Goal: Task Accomplishment & Management: Manage account settings

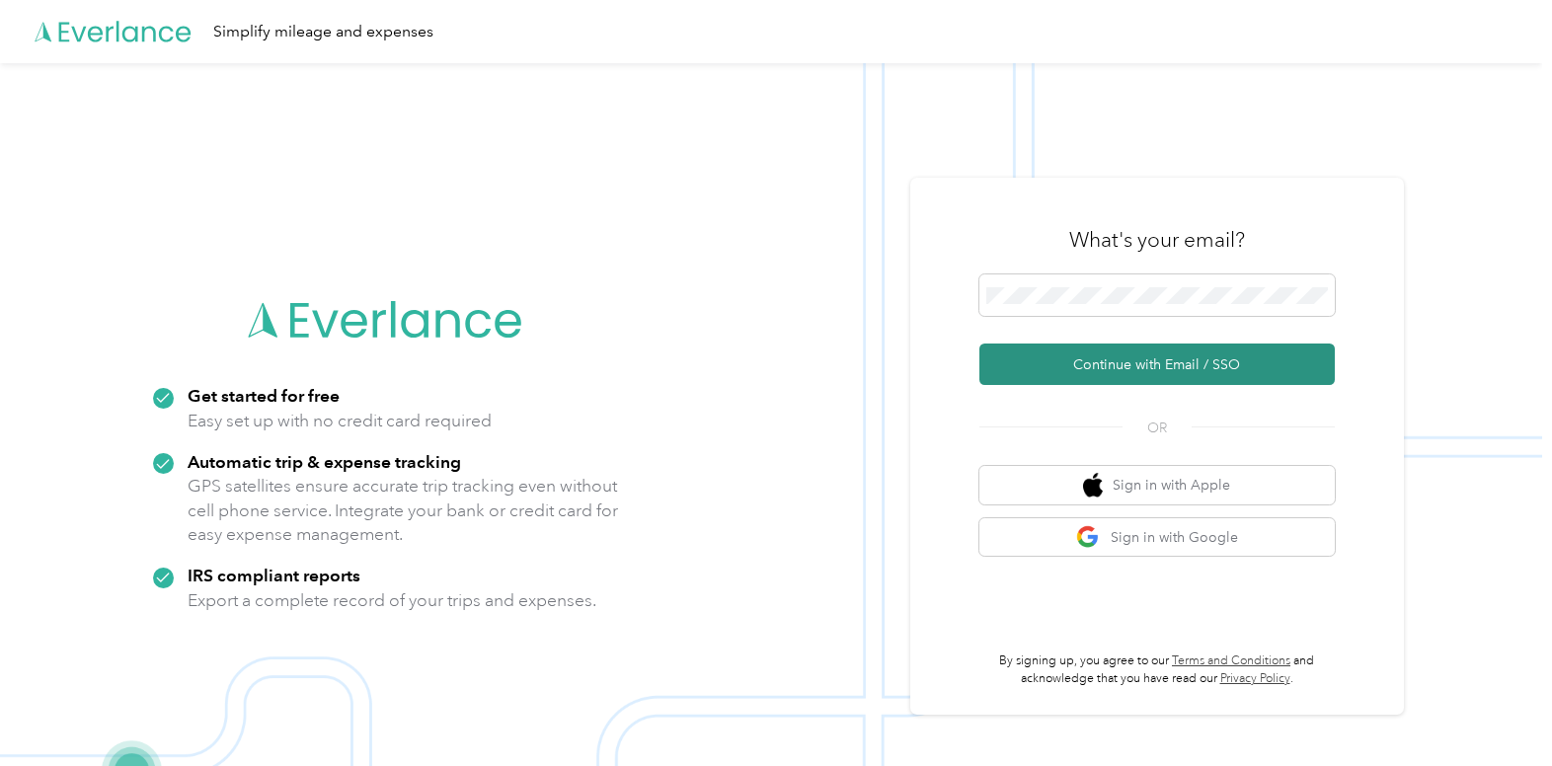
click at [1137, 362] on button "Continue with Email / SSO" at bounding box center [1156, 363] width 355 height 41
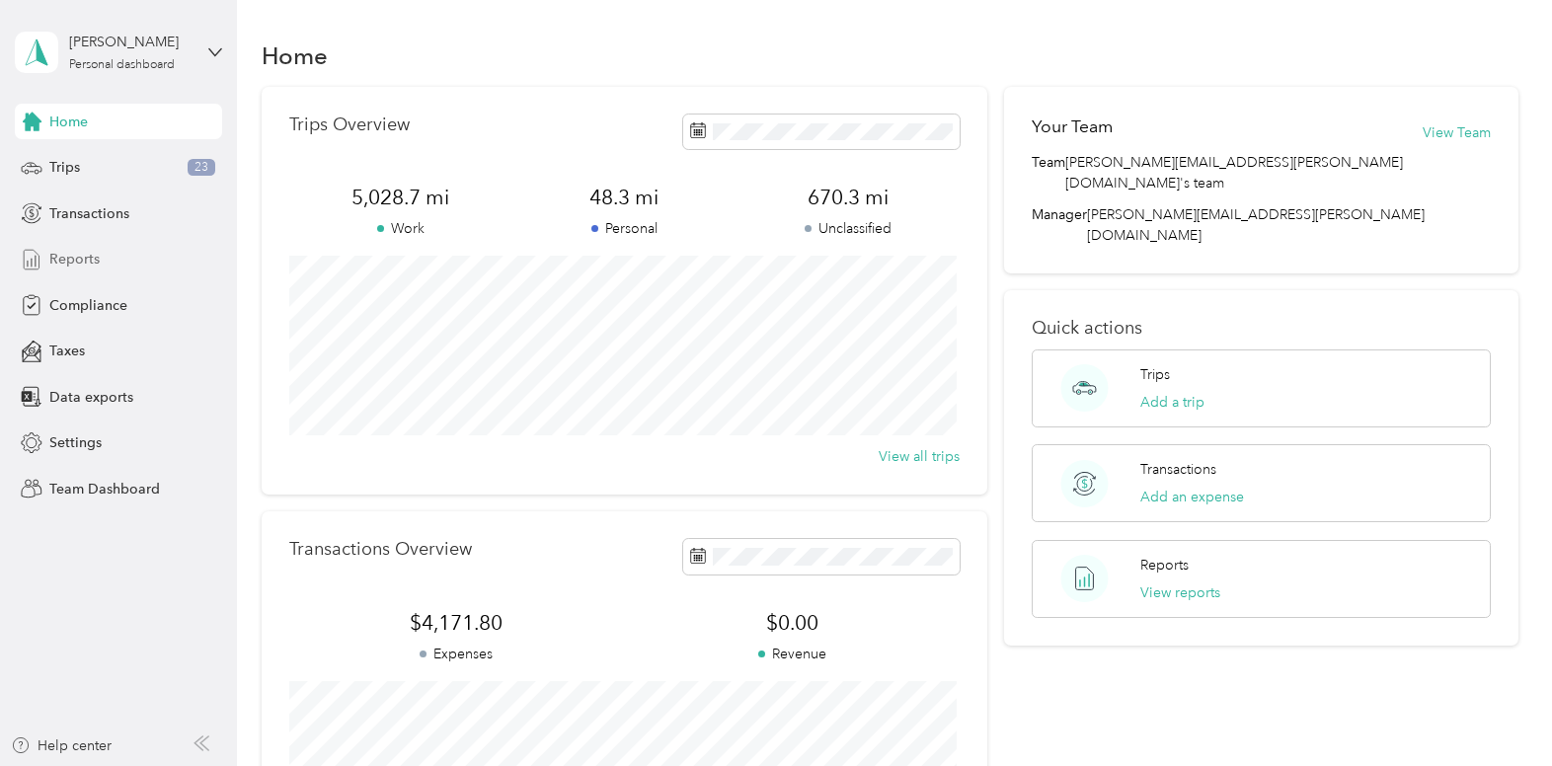
click at [72, 264] on span "Reports" at bounding box center [74, 259] width 50 height 21
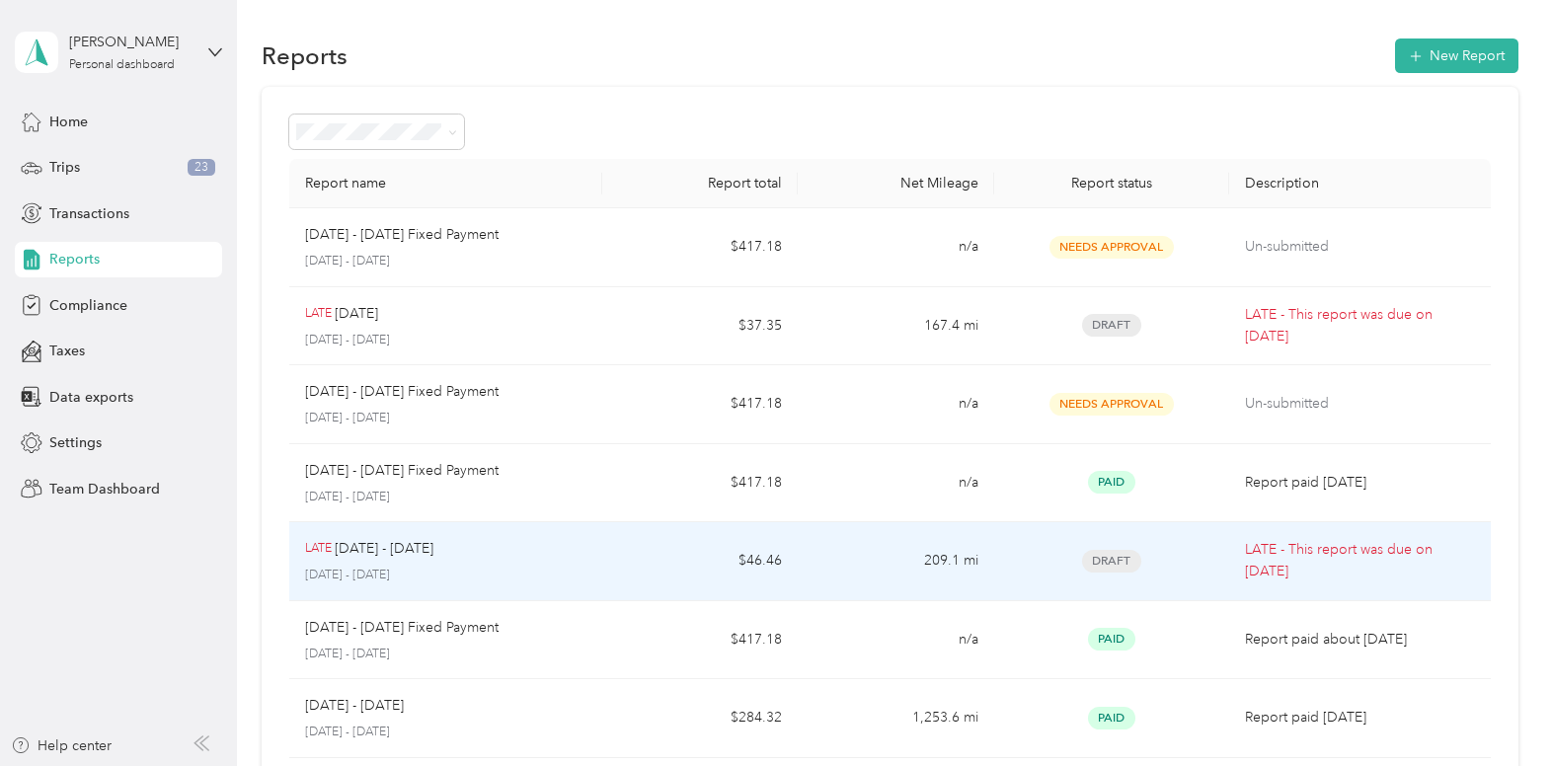
click at [1331, 570] on p "LATE - This report was due on [DATE]" at bounding box center [1360, 560] width 230 height 43
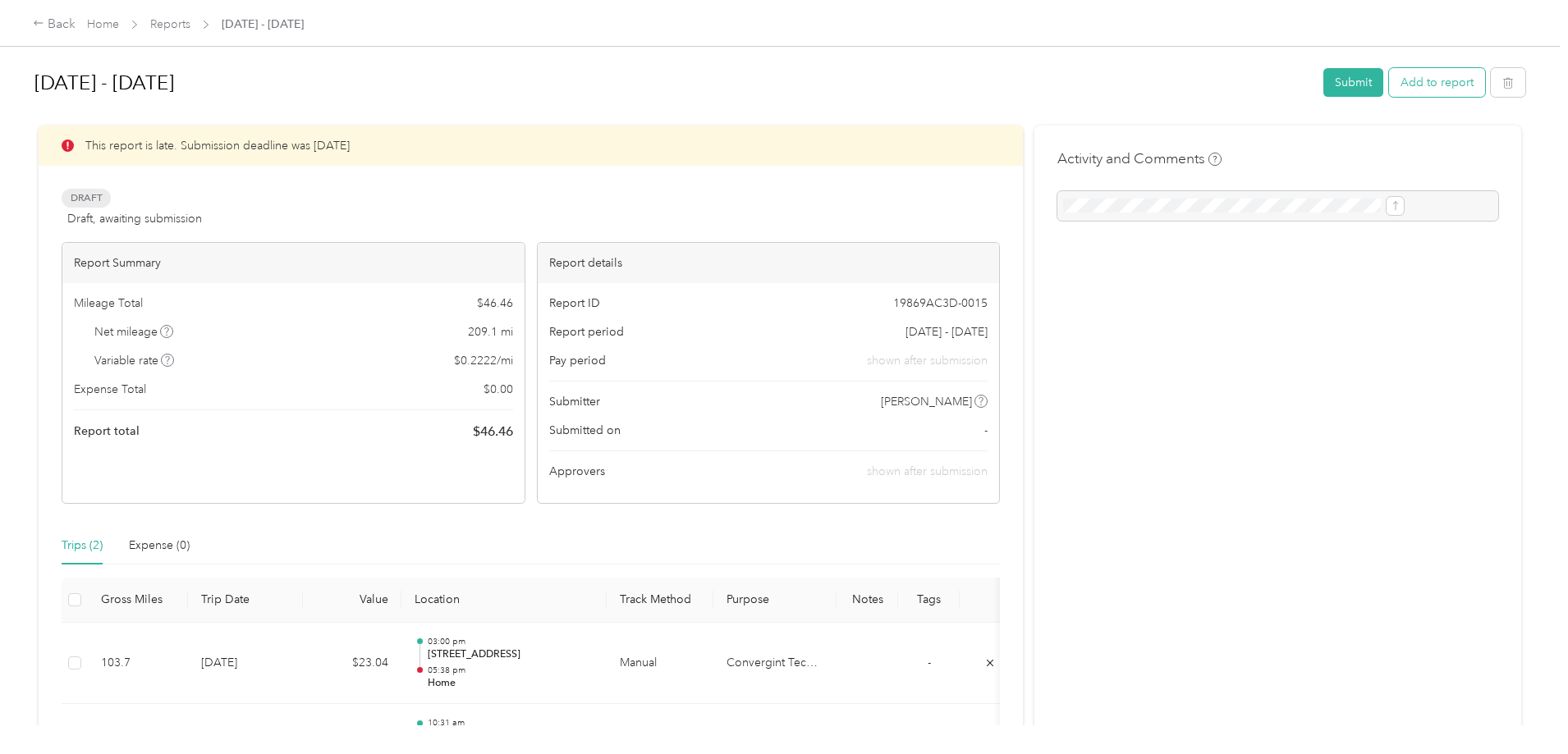
click at [1290, 88] on button "Add to report" at bounding box center [1437, 82] width 96 height 29
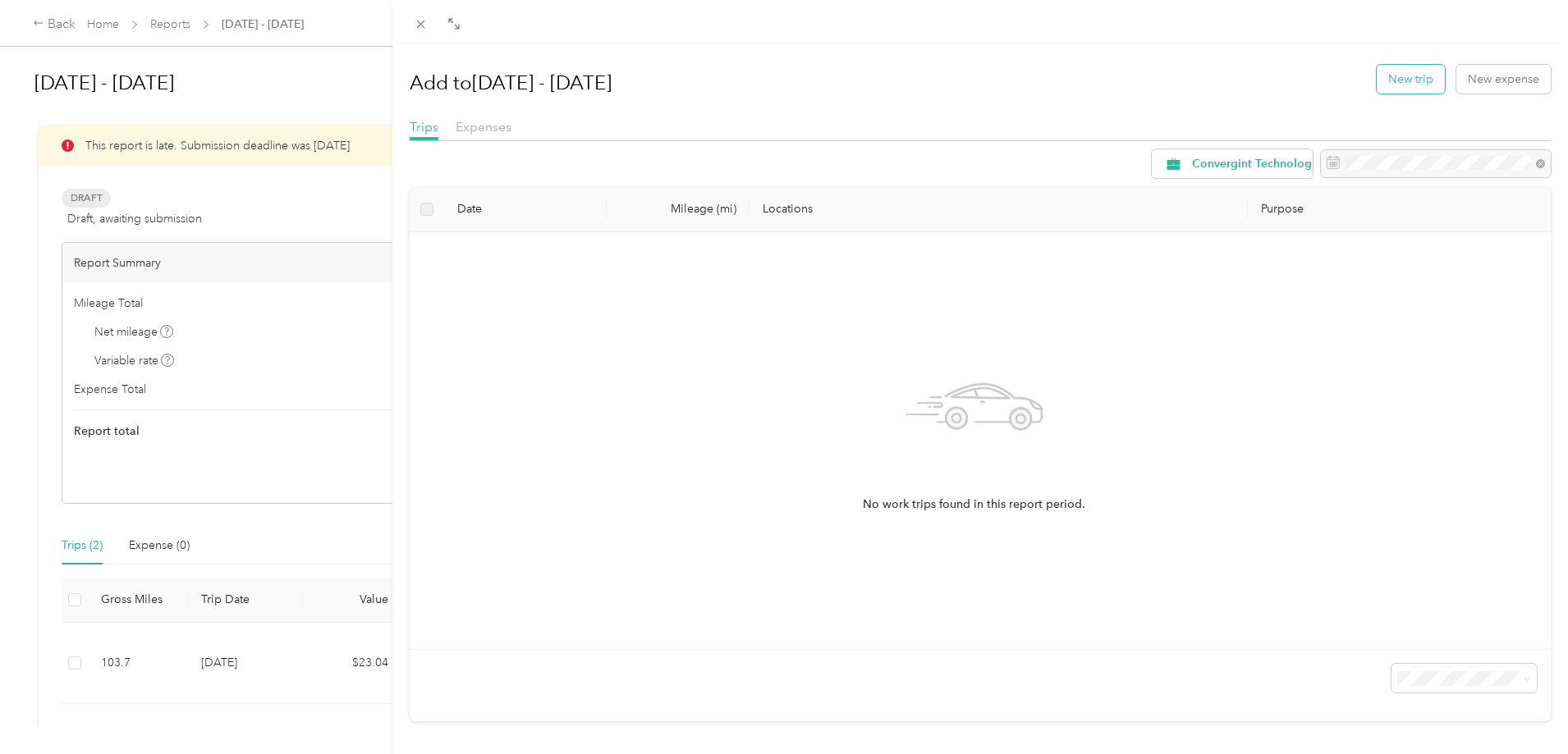
click at [1290, 76] on button "New trip" at bounding box center [1411, 79] width 68 height 29
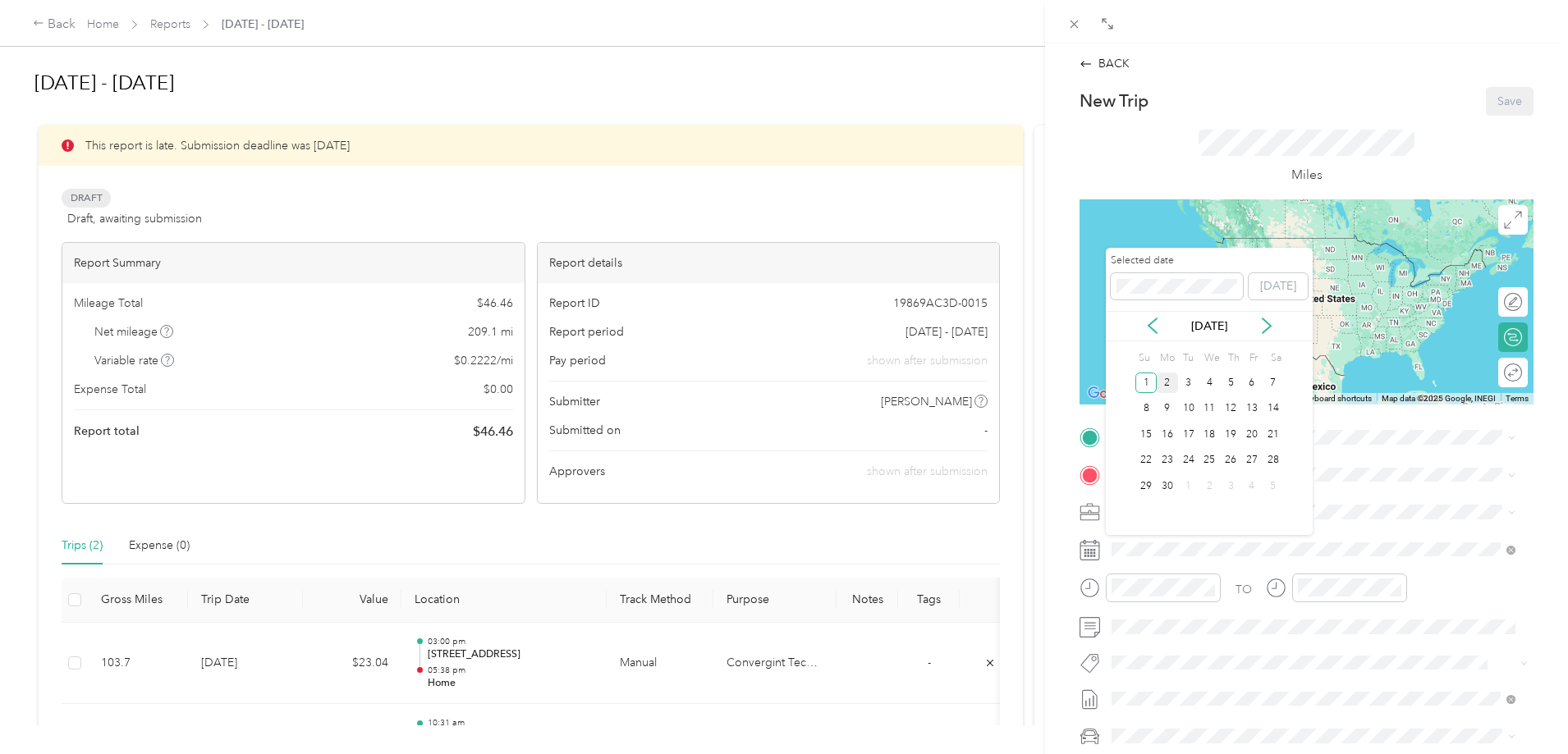
click at [1168, 375] on div "2" at bounding box center [1168, 382] width 22 height 21
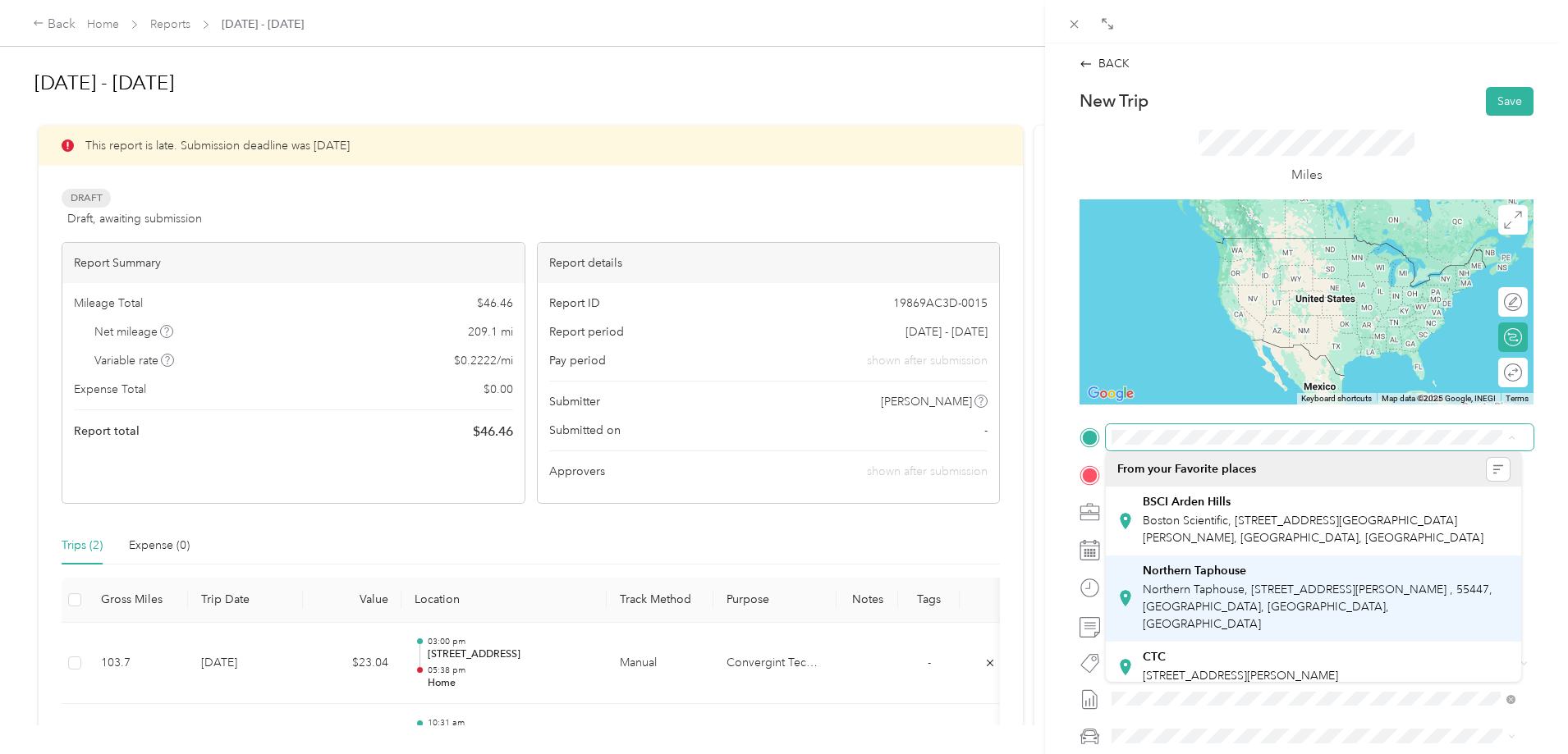
scroll to position [81, 0]
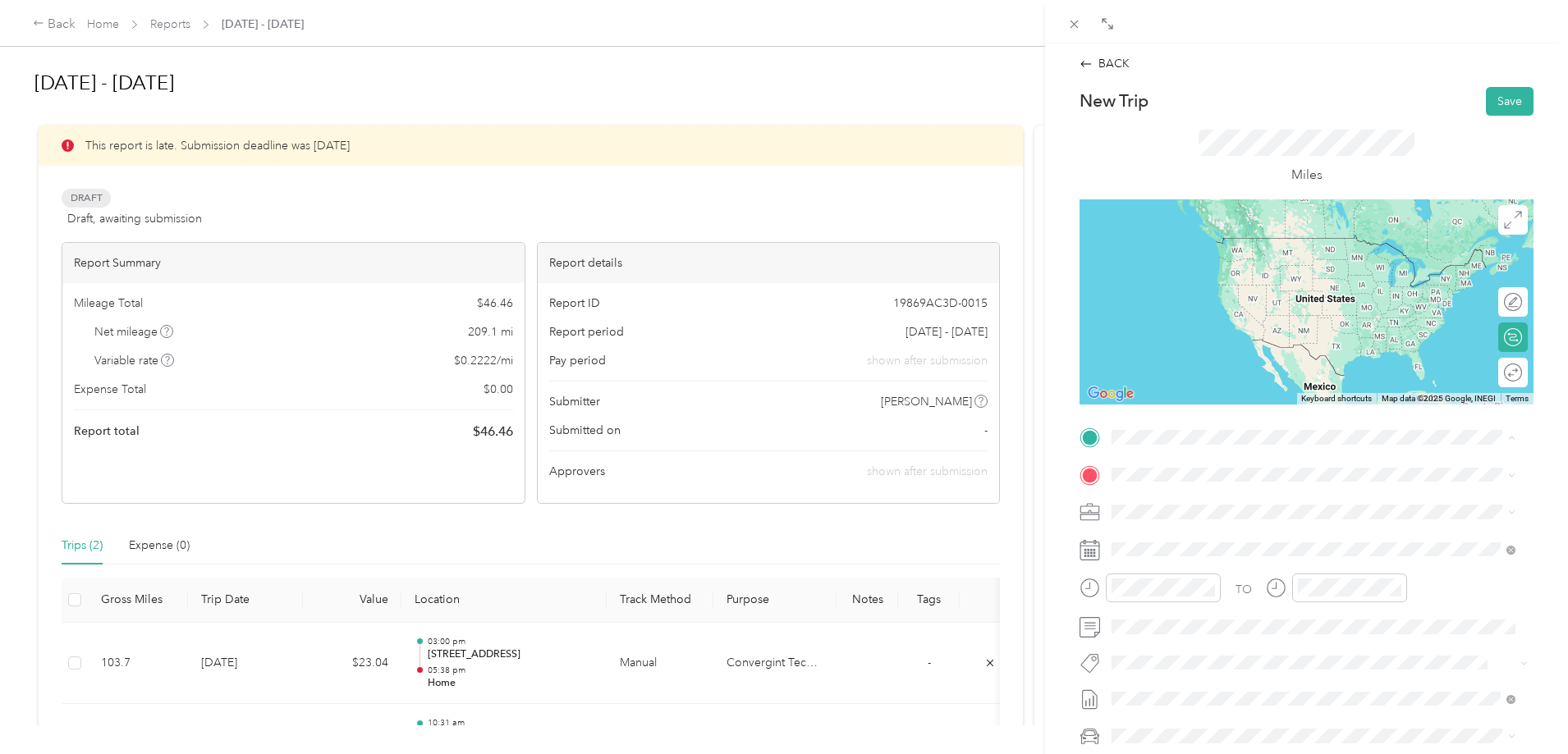
click at [1227, 636] on span "[STREET_ADDRESS], [GEOGRAPHIC_DATA], [GEOGRAPHIC_DATA], [GEOGRAPHIC_DATA]" at bounding box center [1321, 656] width 357 height 32
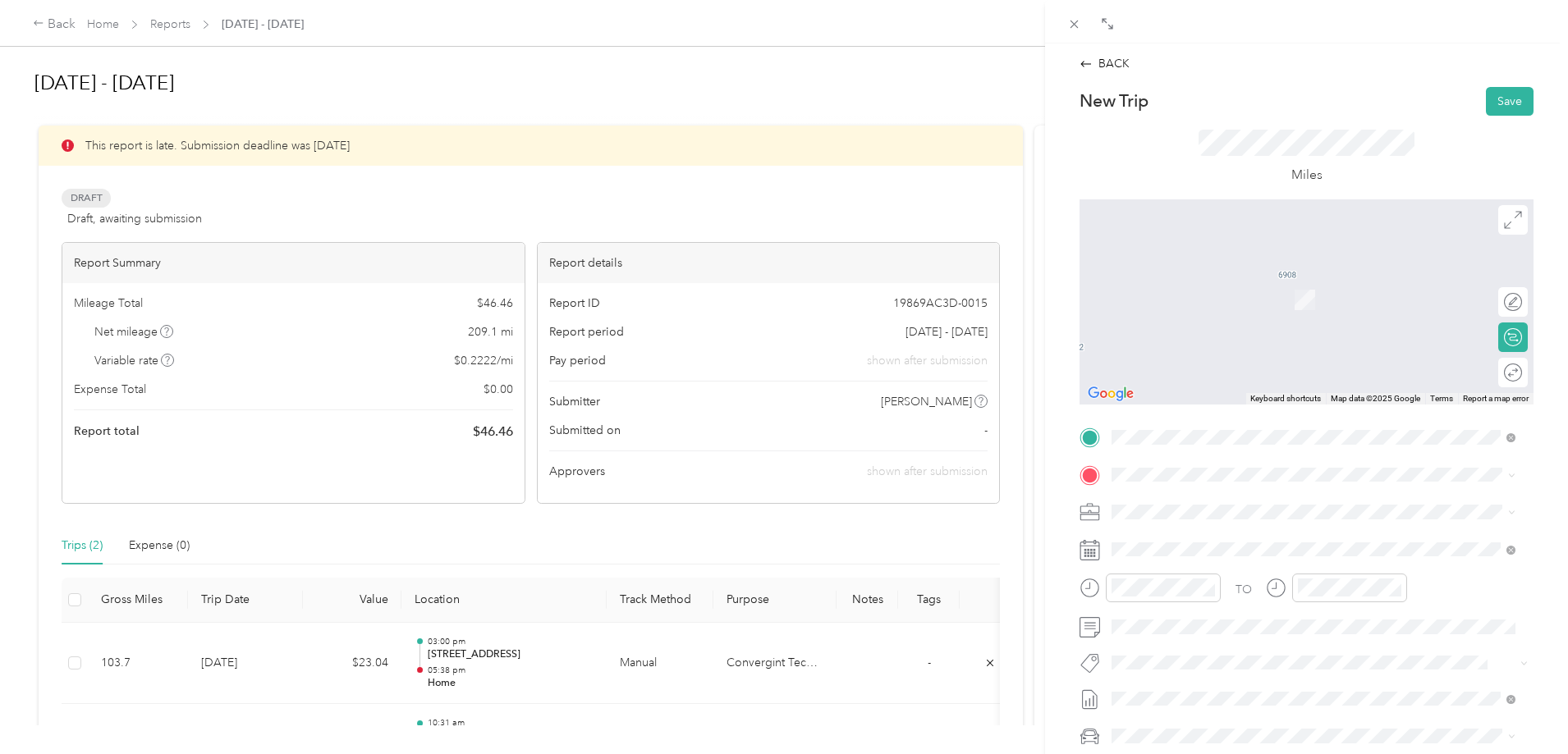
click at [1247, 536] on span "[STREET_ADDRESS][US_STATE]" at bounding box center [1224, 530] width 164 height 15
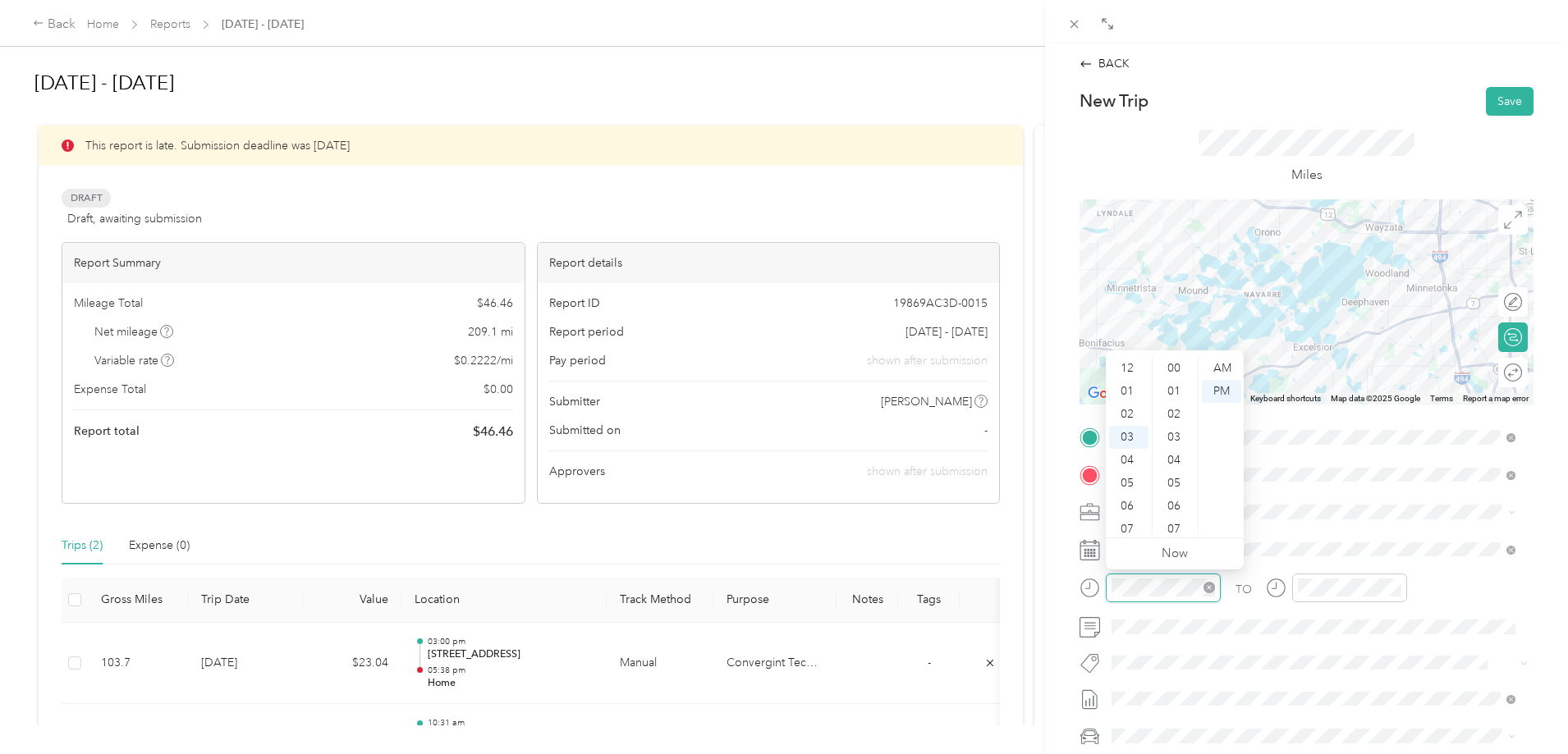
scroll to position [1201, 0]
click at [1130, 389] on div "01" at bounding box center [1128, 388] width 39 height 23
click at [1208, 386] on div "PM" at bounding box center [1221, 392] width 39 height 23
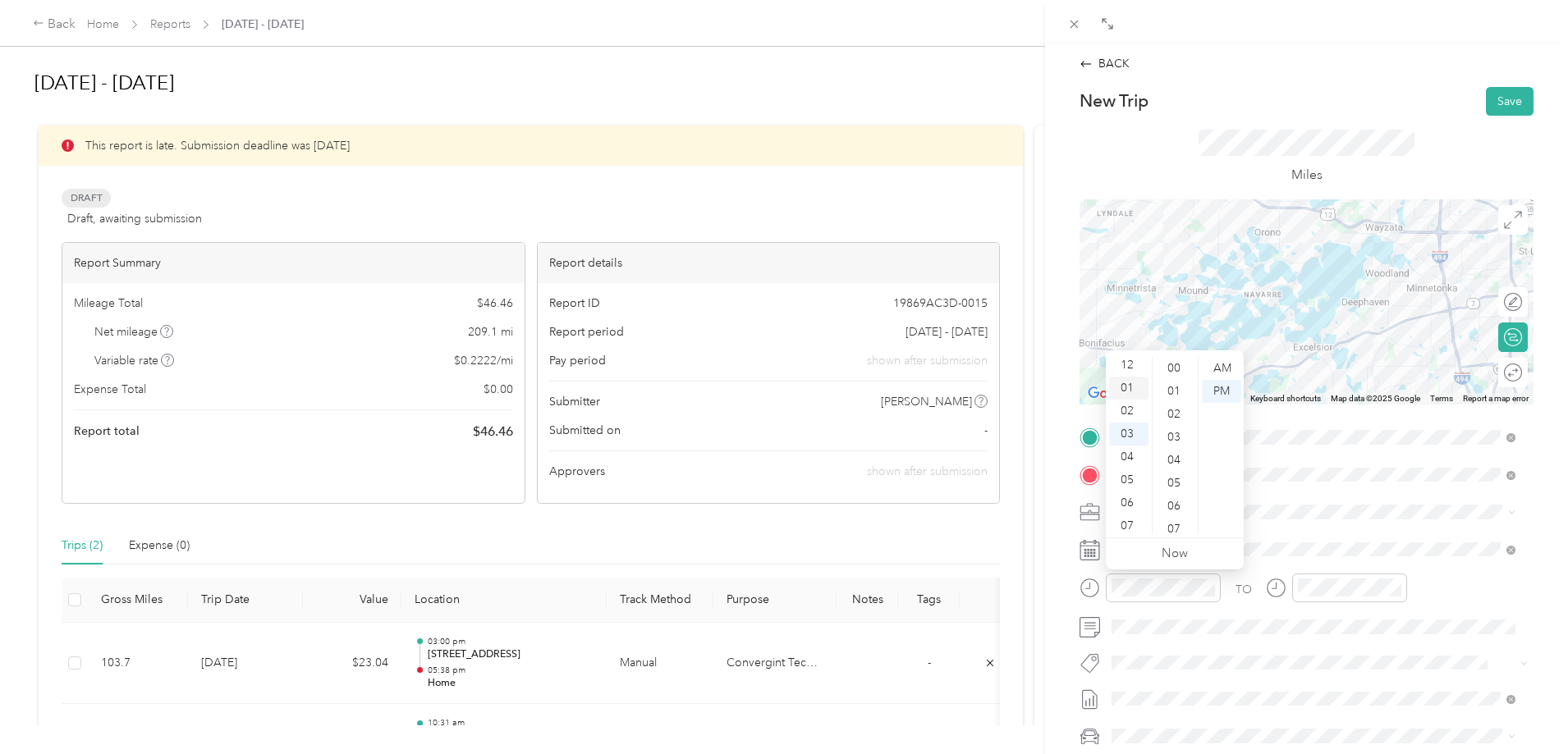
click at [1120, 387] on div "01" at bounding box center [1128, 388] width 39 height 23
click at [1188, 513] on div "59" at bounding box center [1175, 523] width 39 height 23
click at [1175, 375] on div "00" at bounding box center [1175, 368] width 39 height 23
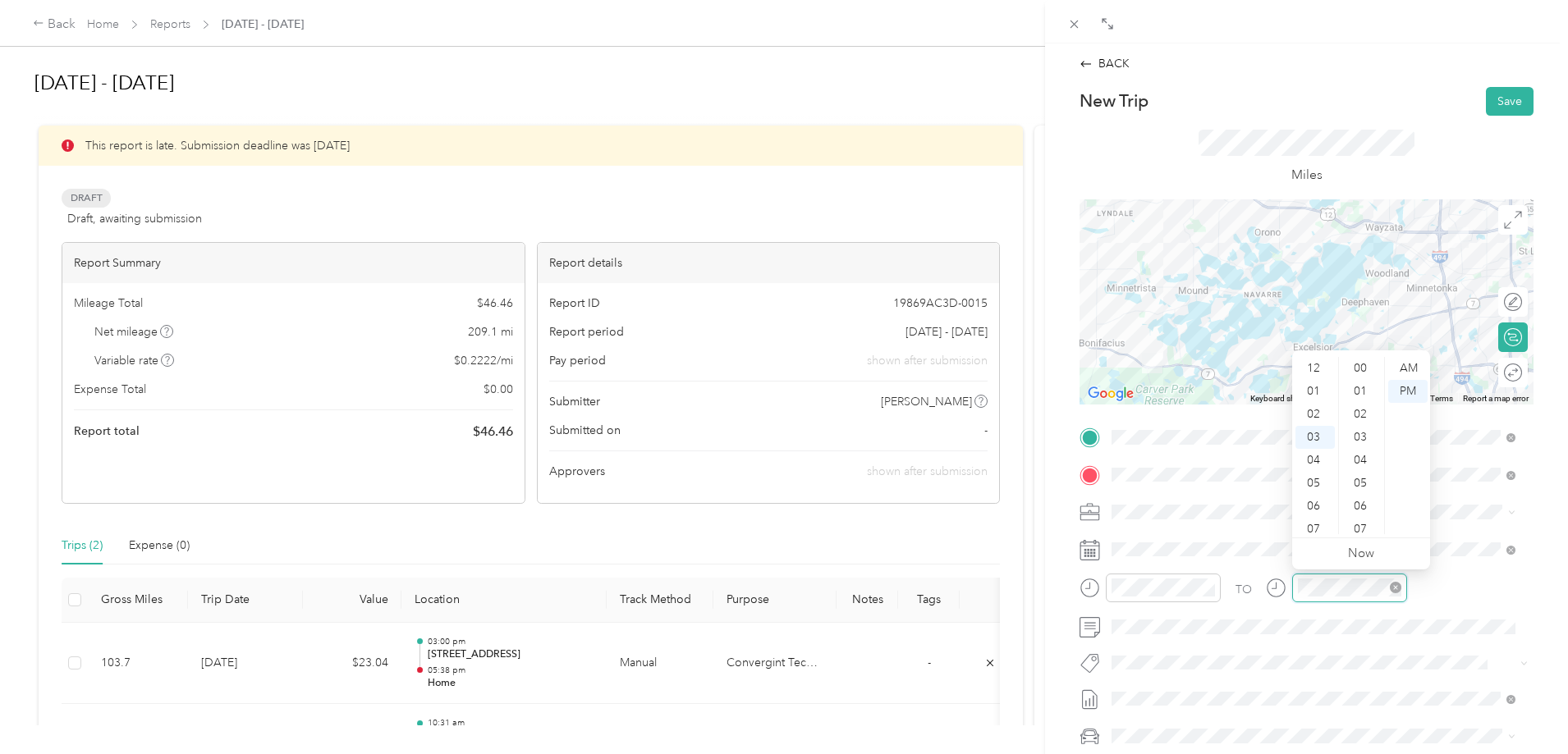
scroll to position [1201, 0]
click at [1290, 584] on div at bounding box center [1349, 588] width 115 height 29
click at [1290, 636] on div "TO Add photo" at bounding box center [1307, 622] width 454 height 397
click at [1290, 583] on div at bounding box center [1337, 588] width 141 height 29
click at [1290, 390] on div "PM" at bounding box center [1407, 392] width 39 height 23
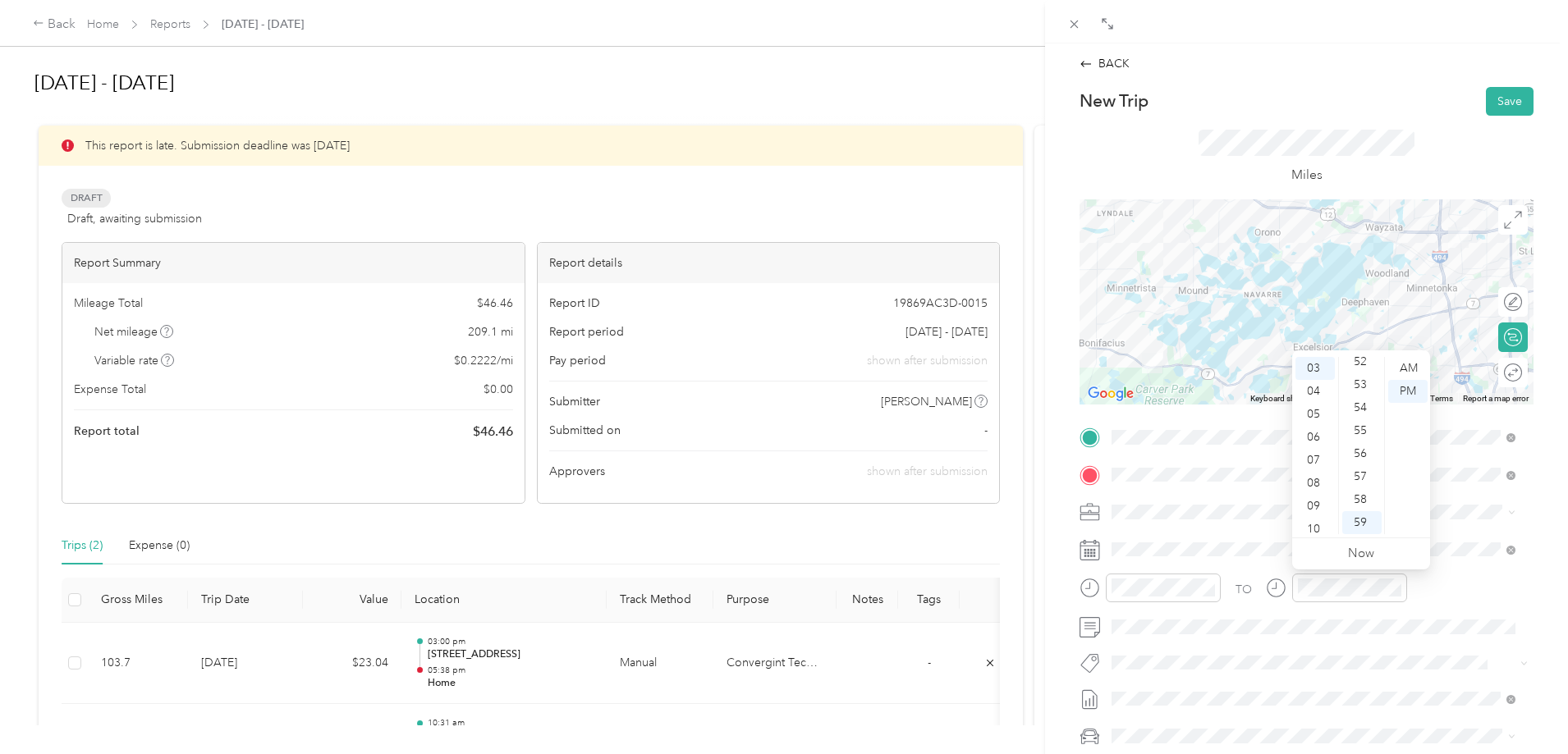
click at [1290, 364] on ul "00 01 02 03 04 05 06 07 08 09 10 11 12 13 14 15 16 17 18 19 20 21 22 23 24 25 2…" at bounding box center [1361, 445] width 46 height 177
drag, startPoint x: 1318, startPoint y: 388, endPoint x: 1363, endPoint y: 376, distance: 46.6
click at [1290, 387] on div "01" at bounding box center [1314, 390] width 39 height 23
click at [1290, 525] on div "15" at bounding box center [1362, 532] width 39 height 23
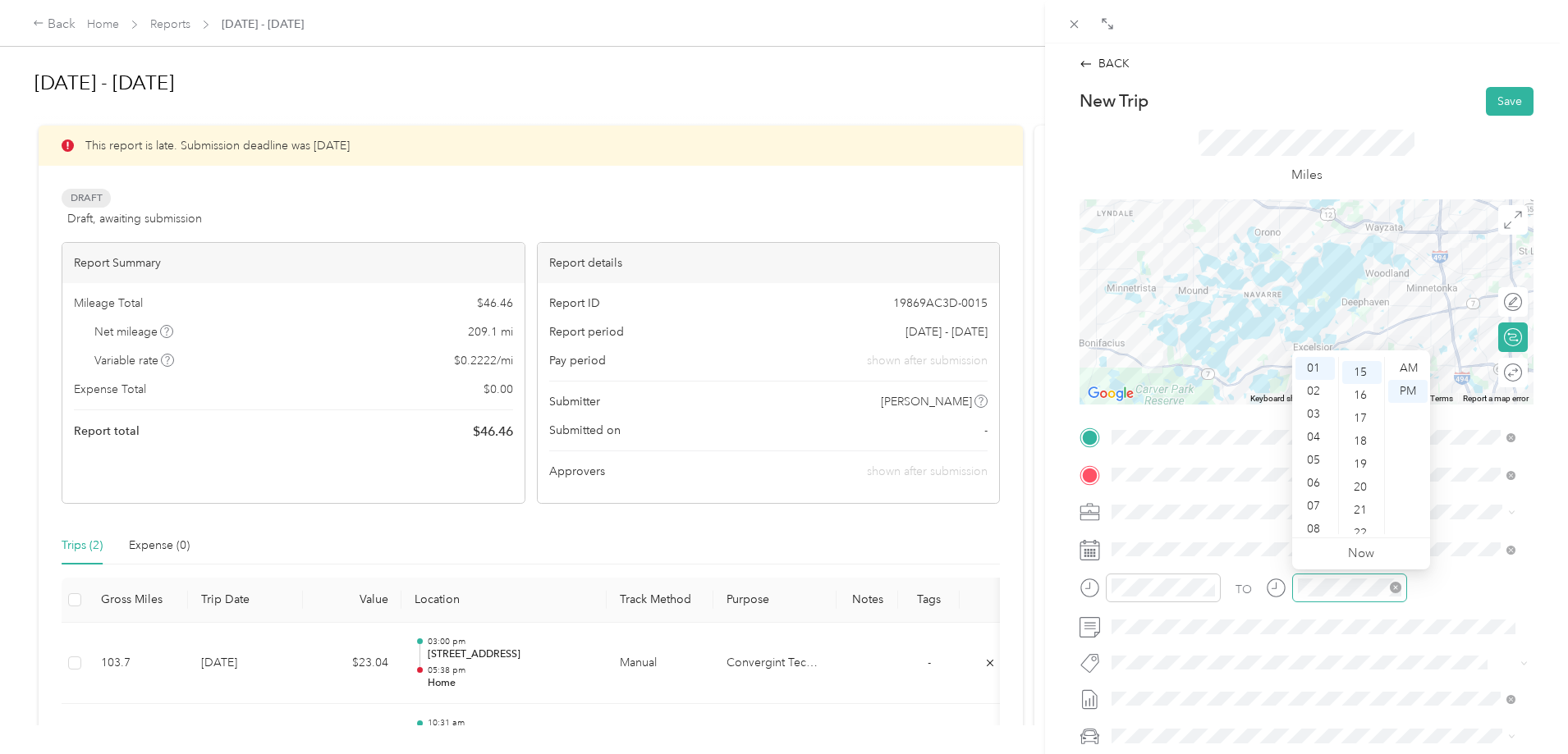
scroll to position [345, 0]
click at [1290, 636] on div "TO Add photo" at bounding box center [1307, 622] width 454 height 397
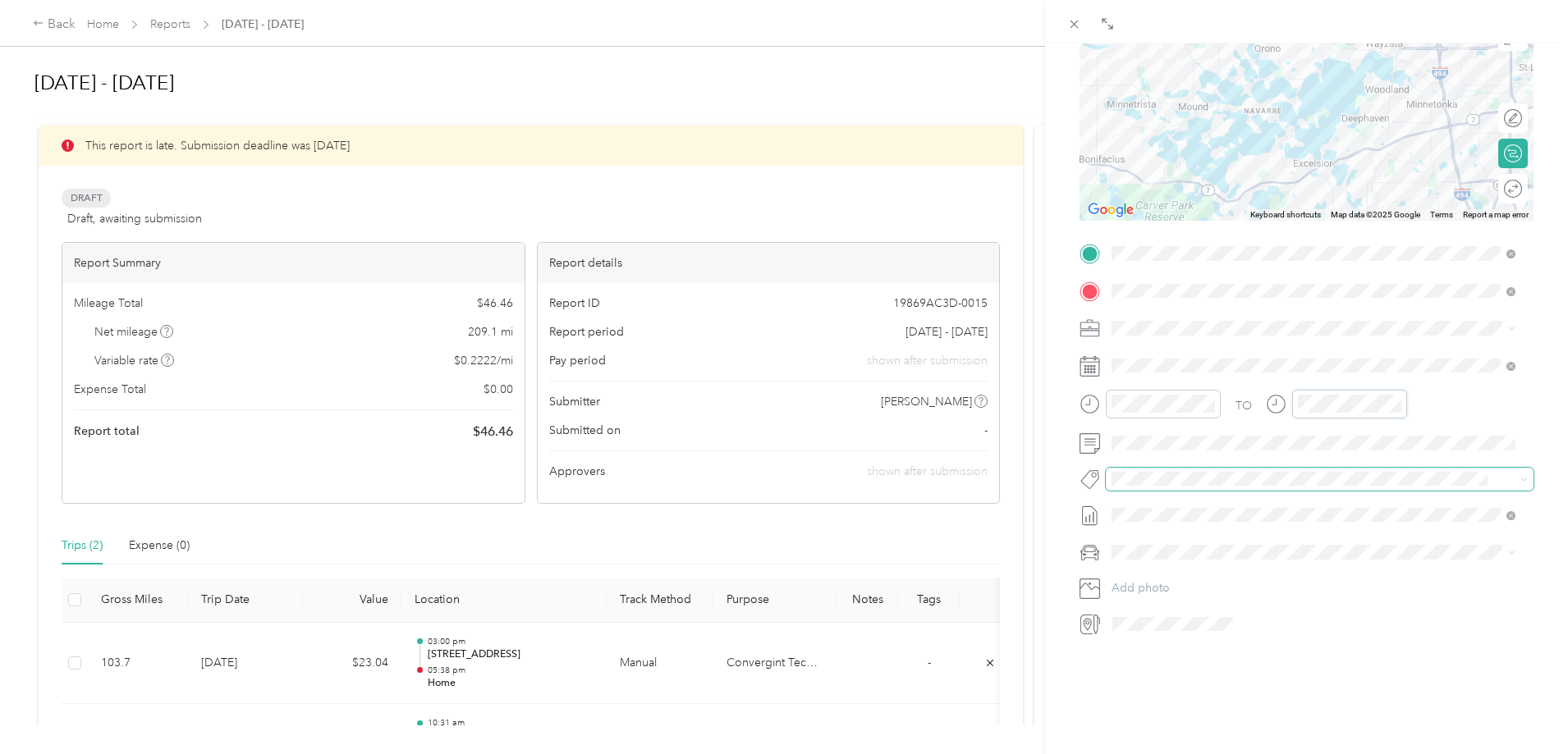
scroll to position [196, 0]
click at [1018, 401] on div "BACK New Trip Save This trip cannot be edited because it is either under review…" at bounding box center [784, 377] width 1568 height 754
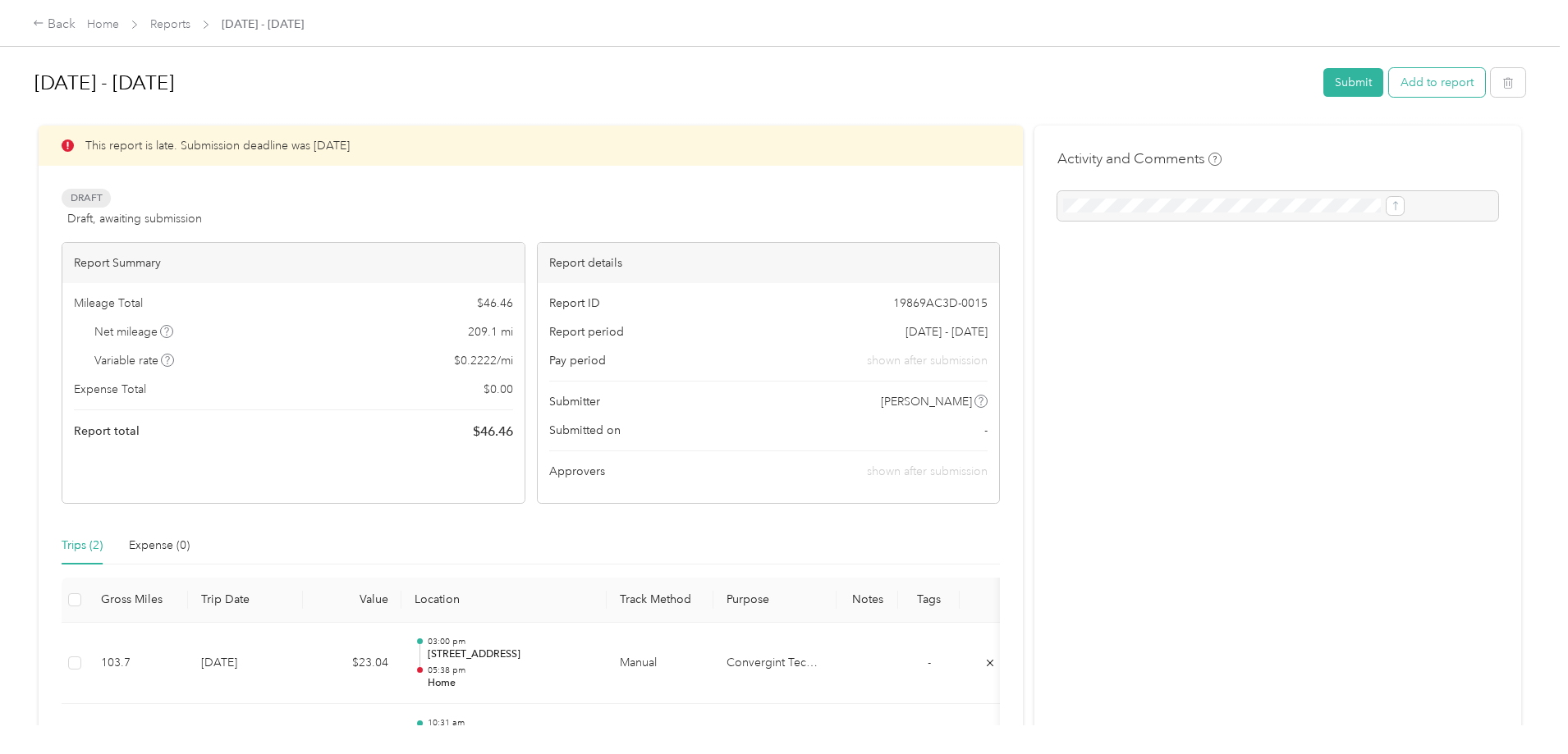
click at [1290, 91] on button "Add to report" at bounding box center [1437, 82] width 96 height 29
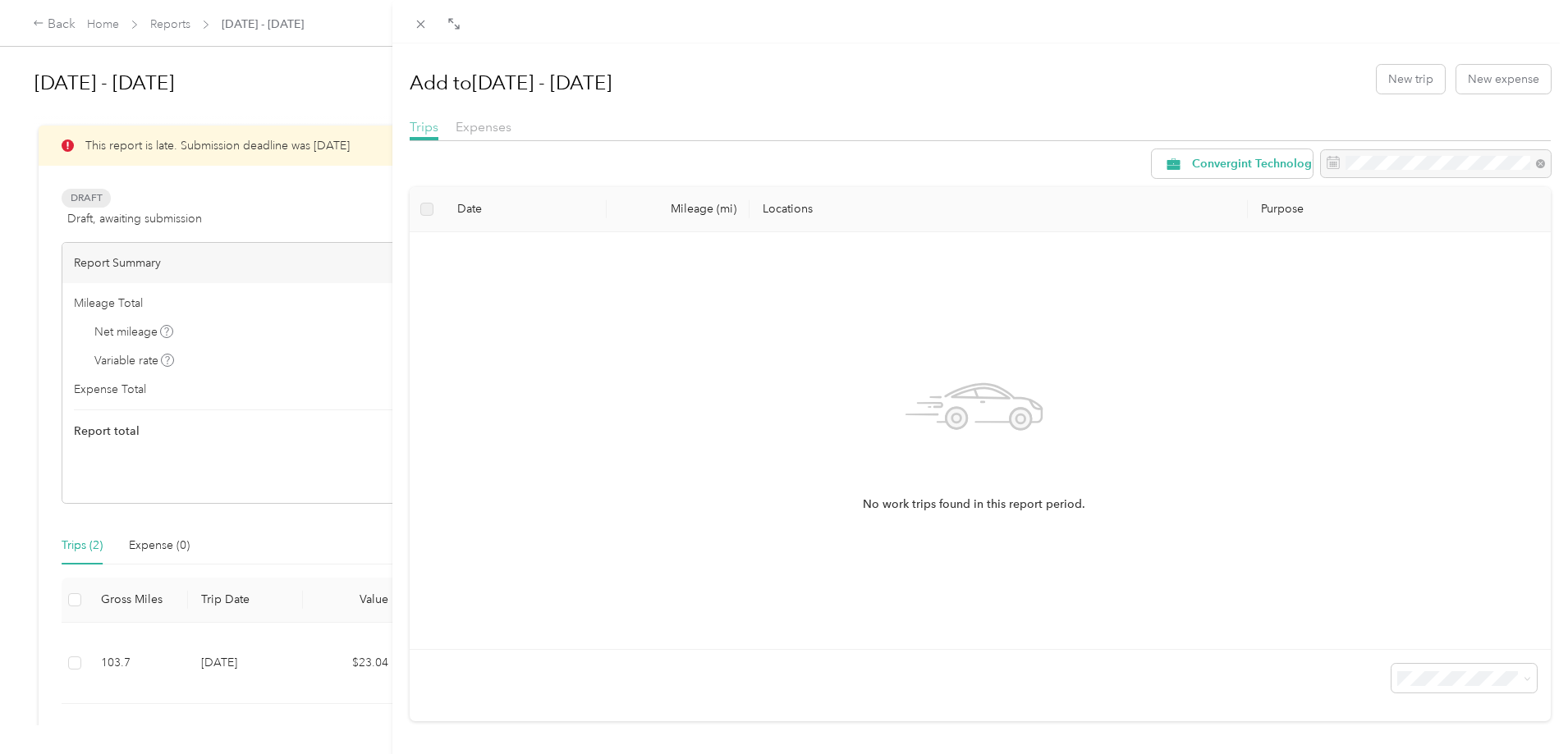
click at [424, 129] on span "Trips" at bounding box center [423, 126] width 29 height 16
click at [1290, 82] on button "New trip" at bounding box center [1411, 79] width 68 height 29
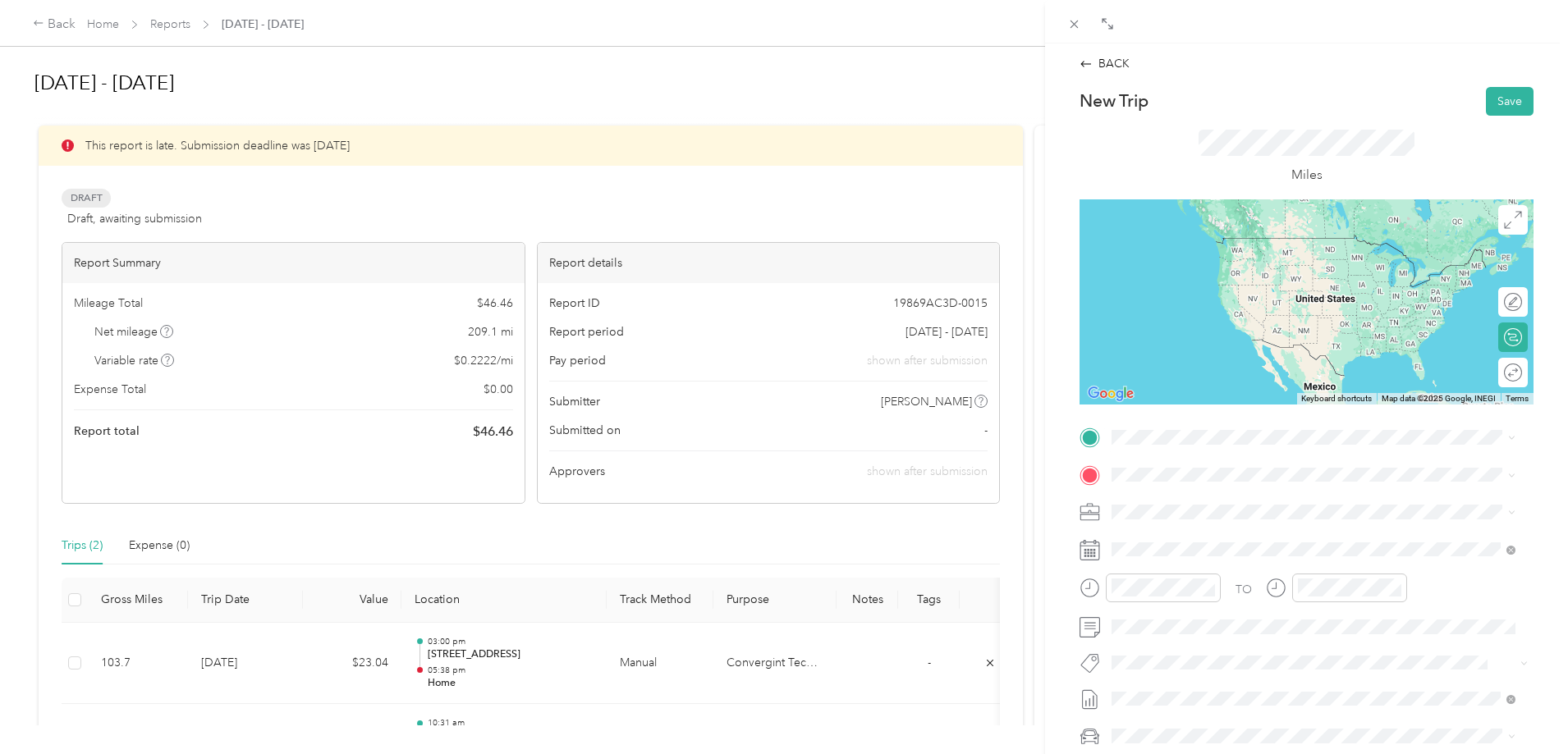
click at [1194, 512] on div "Home [STREET_ADDRESS]" at bounding box center [1326, 515] width 367 height 52
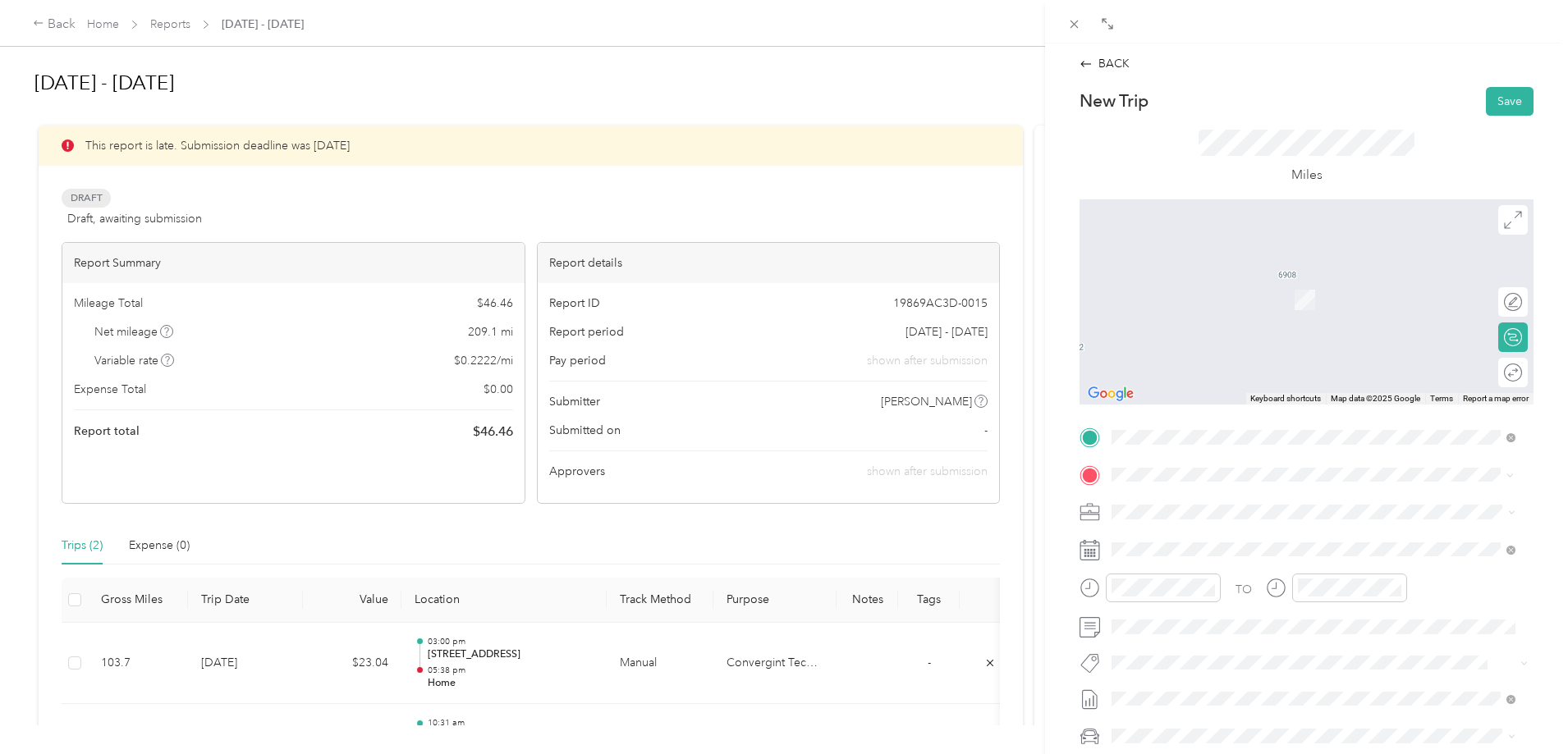
click at [1185, 541] on span "[STREET_ADDRESS][US_STATE]" at bounding box center [1224, 535] width 164 height 15
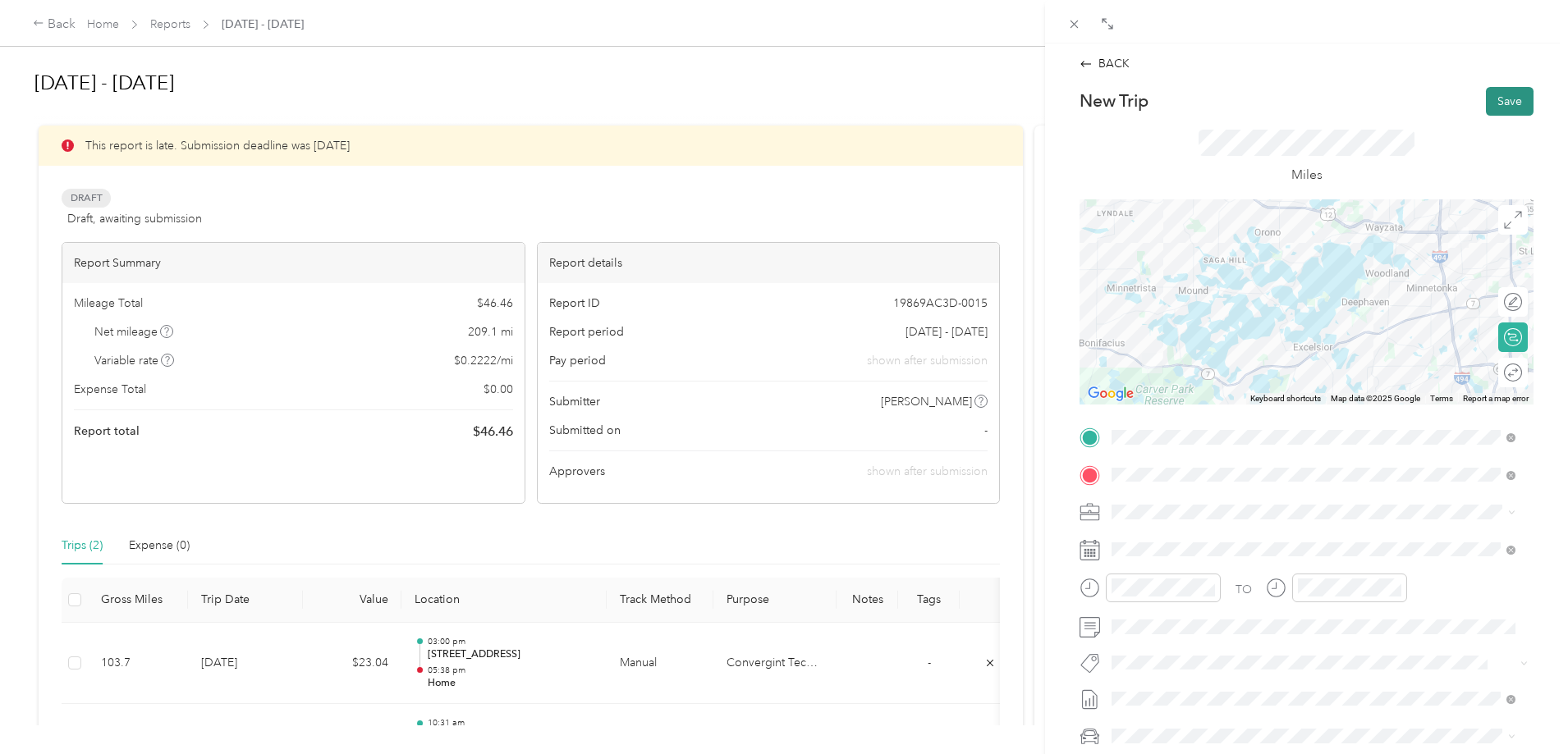
click at [1290, 105] on button "Save" at bounding box center [1509, 101] width 47 height 29
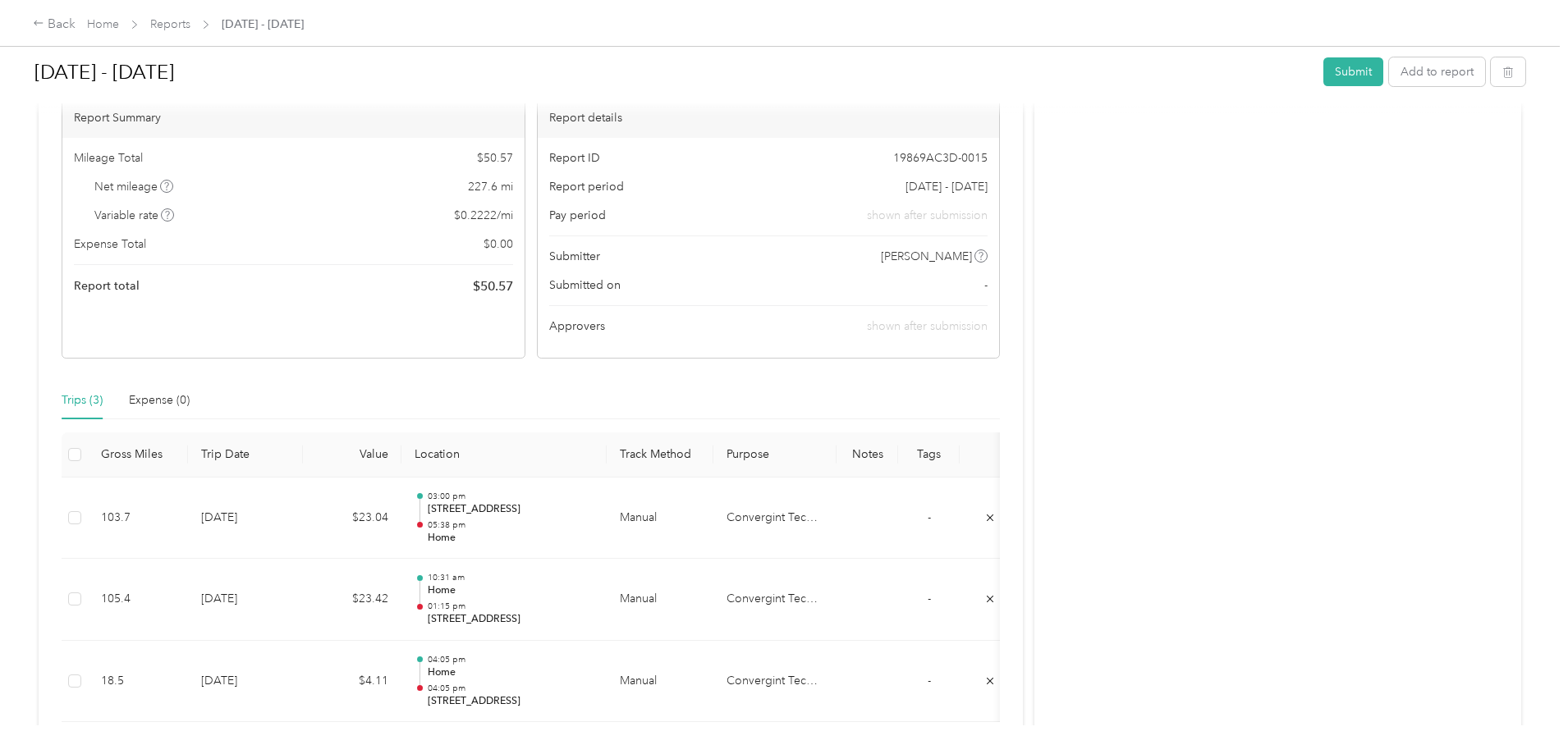
scroll to position [164, 0]
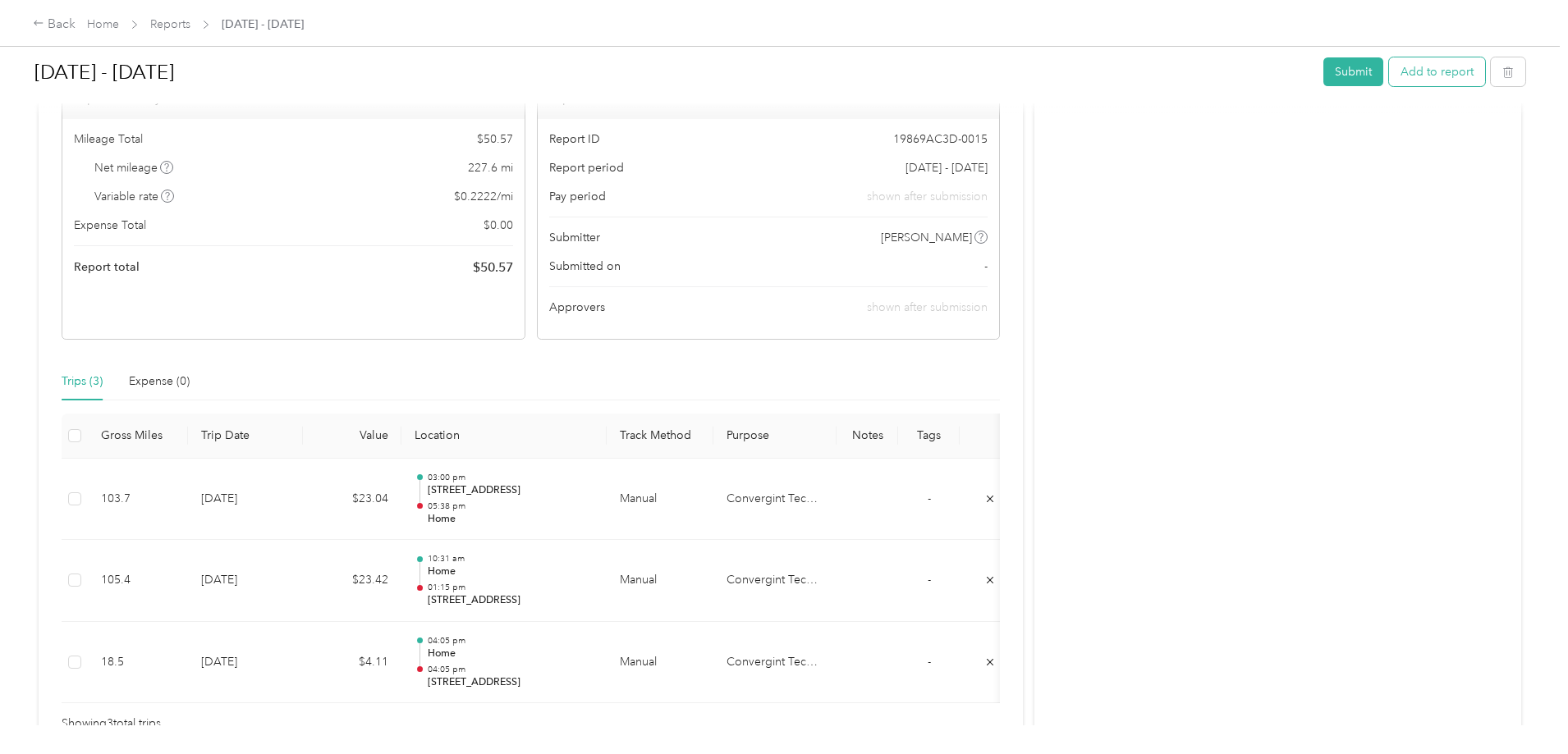
click at [1290, 76] on button "Add to report" at bounding box center [1437, 71] width 96 height 29
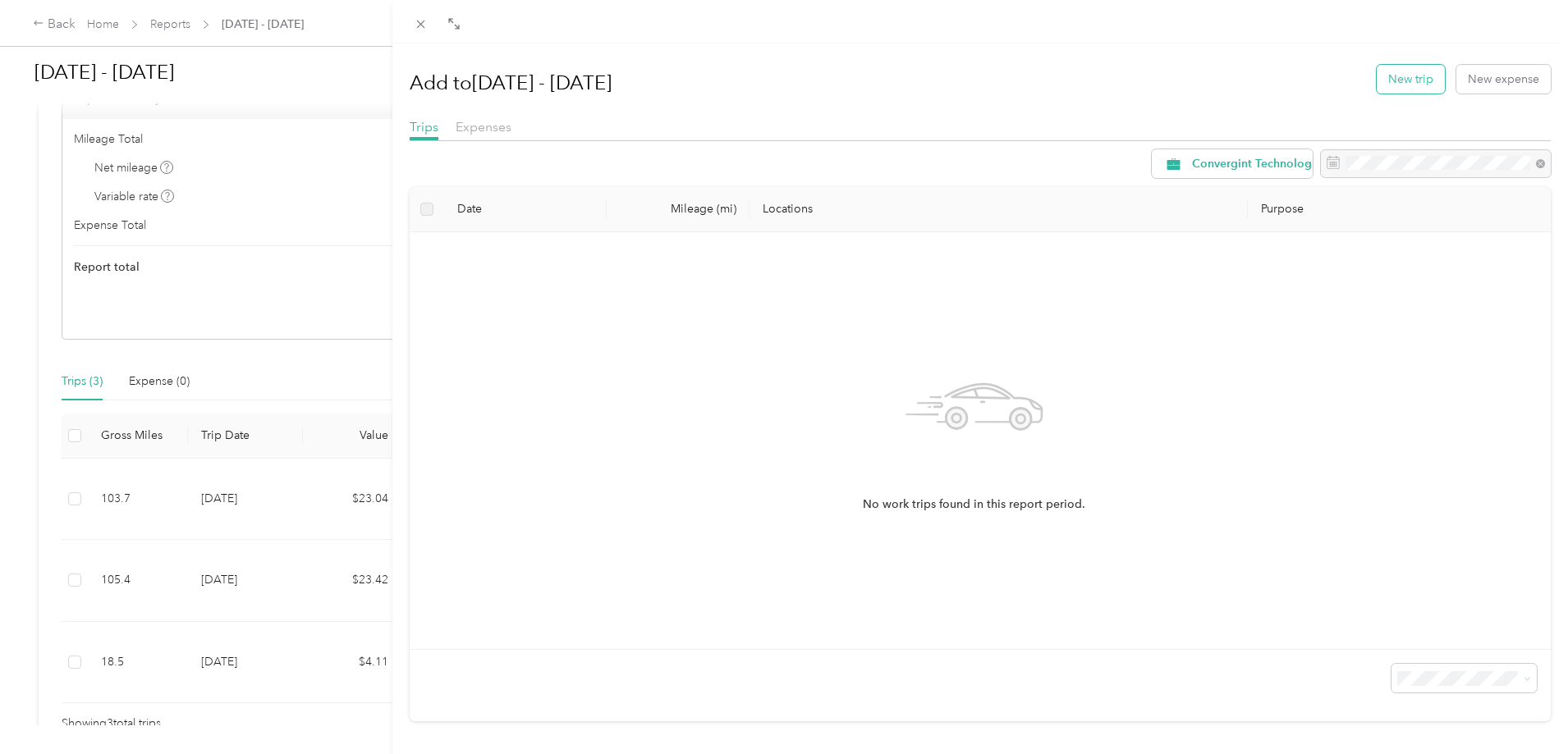
click at [1290, 71] on button "New trip" at bounding box center [1411, 79] width 68 height 29
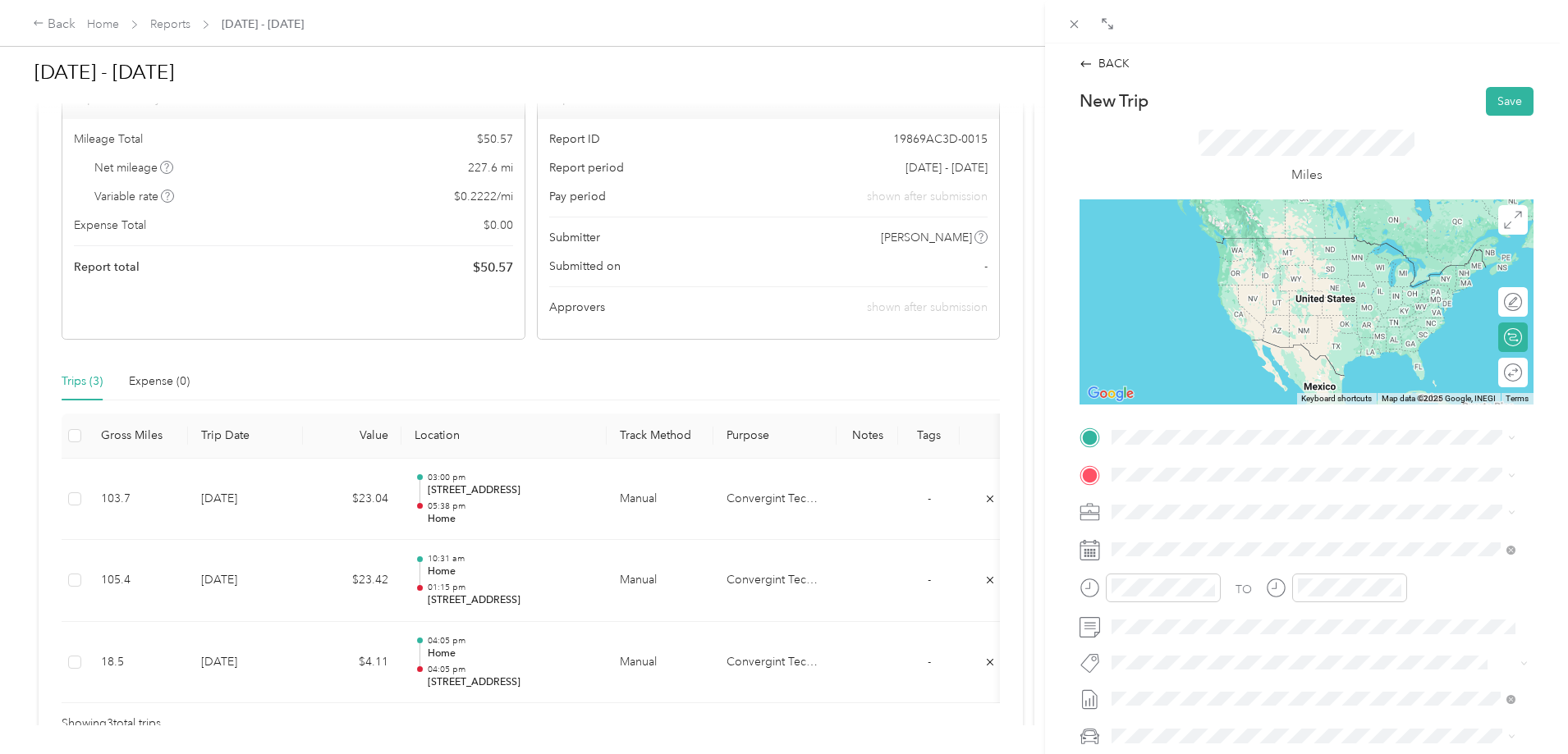
click at [1190, 499] on span "[STREET_ADDRESS][US_STATE]" at bounding box center [1224, 491] width 164 height 15
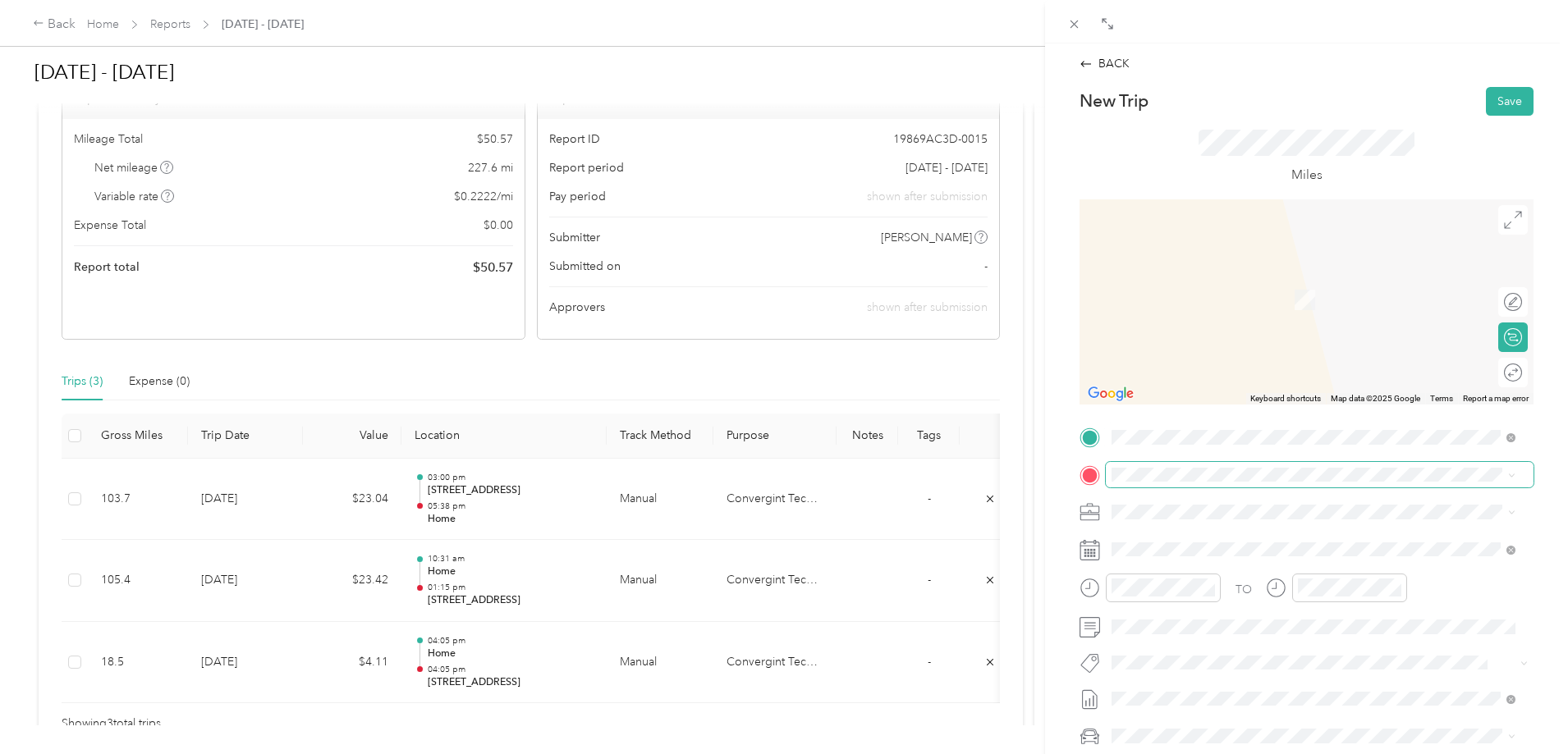
click at [1182, 484] on span at bounding box center [1319, 476] width 428 height 27
click at [1187, 552] on span "[STREET_ADDRESS], [GEOGRAPHIC_DATA], [GEOGRAPHIC_DATA], [GEOGRAPHIC_DATA]" at bounding box center [1321, 567] width 357 height 32
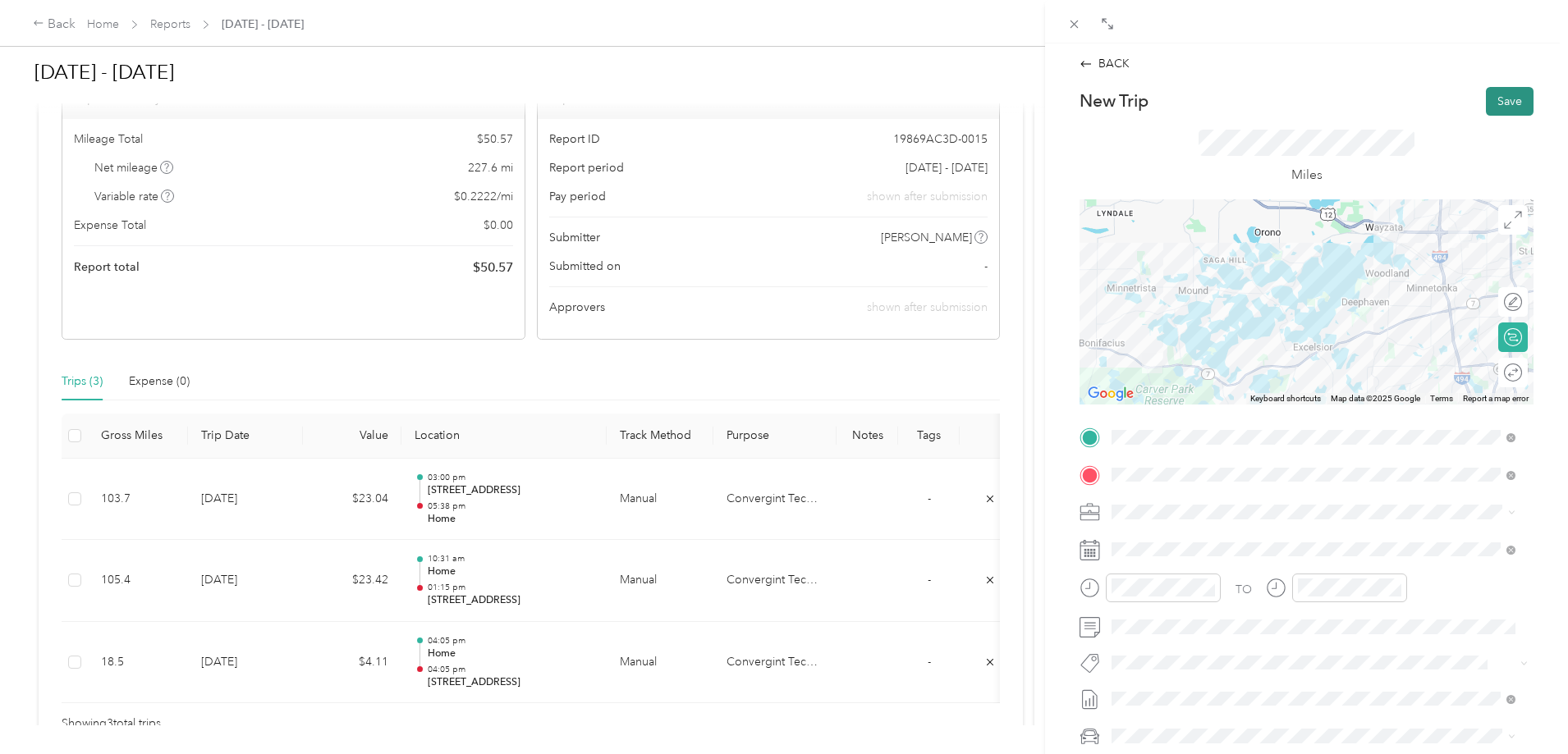
click at [1290, 96] on button "Save" at bounding box center [1509, 101] width 47 height 29
